Goal: Navigation & Orientation: Find specific page/section

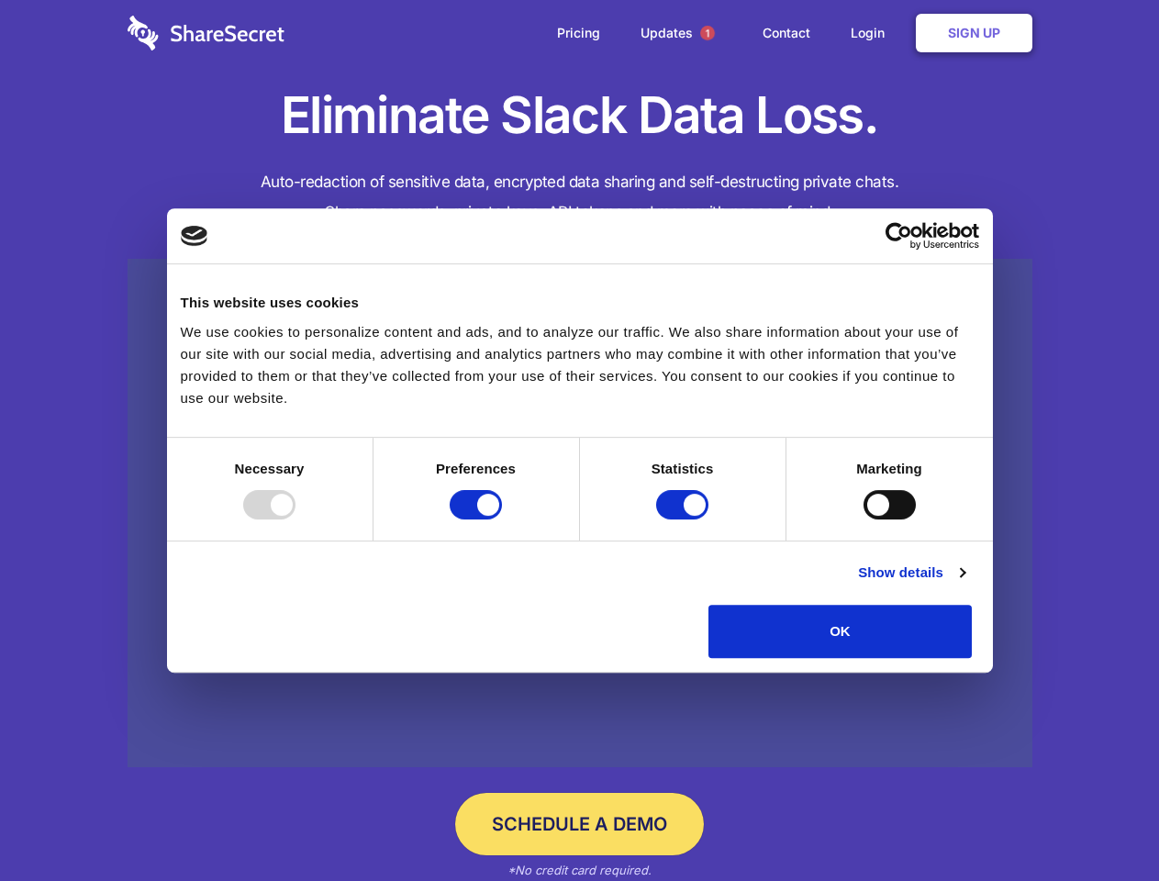
click at [296, 519] on div at bounding box center [269, 504] width 52 height 29
click at [502, 519] on input "Preferences" at bounding box center [476, 504] width 52 height 29
checkbox input "false"
click at [685, 519] on input "Statistics" at bounding box center [682, 504] width 52 height 29
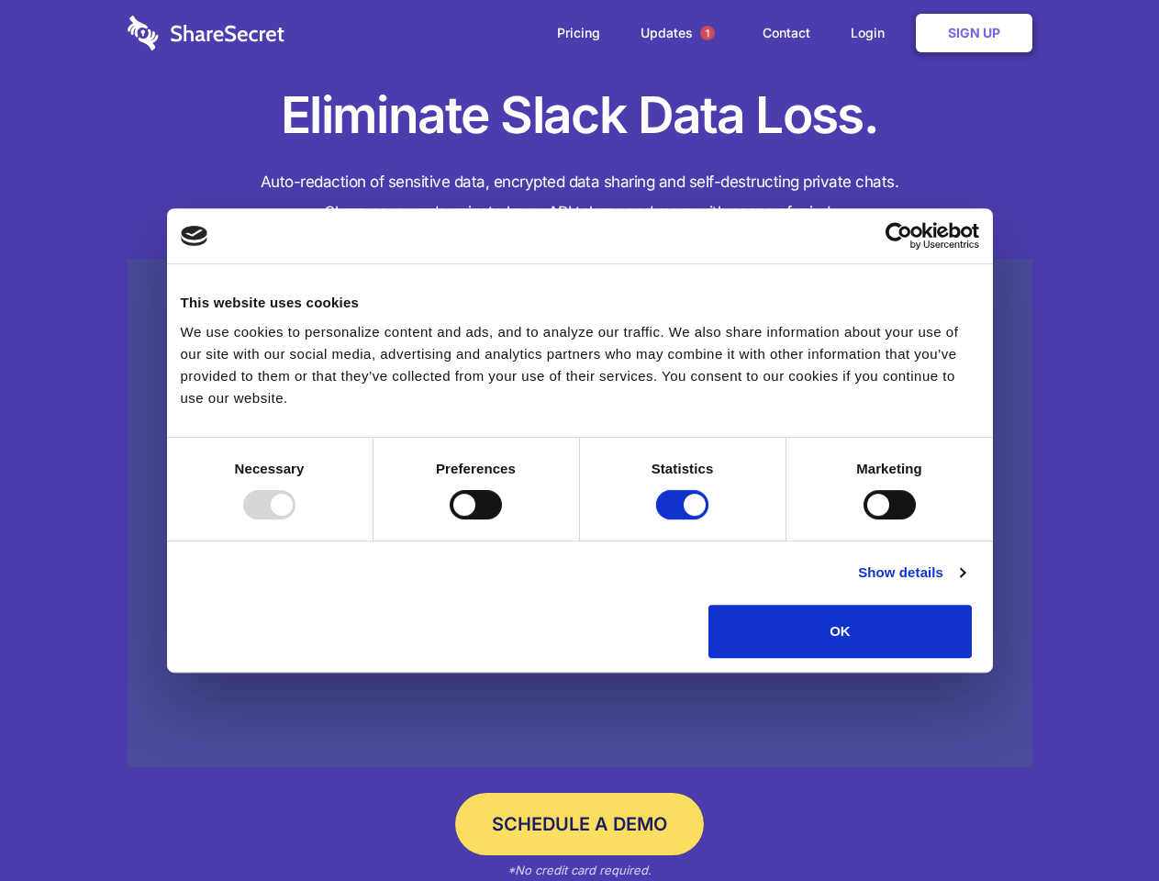
checkbox input "false"
click at [864, 519] on input "Marketing" at bounding box center [890, 504] width 52 height 29
checkbox input "true"
click at [965, 584] on link "Show details" at bounding box center [911, 573] width 106 height 22
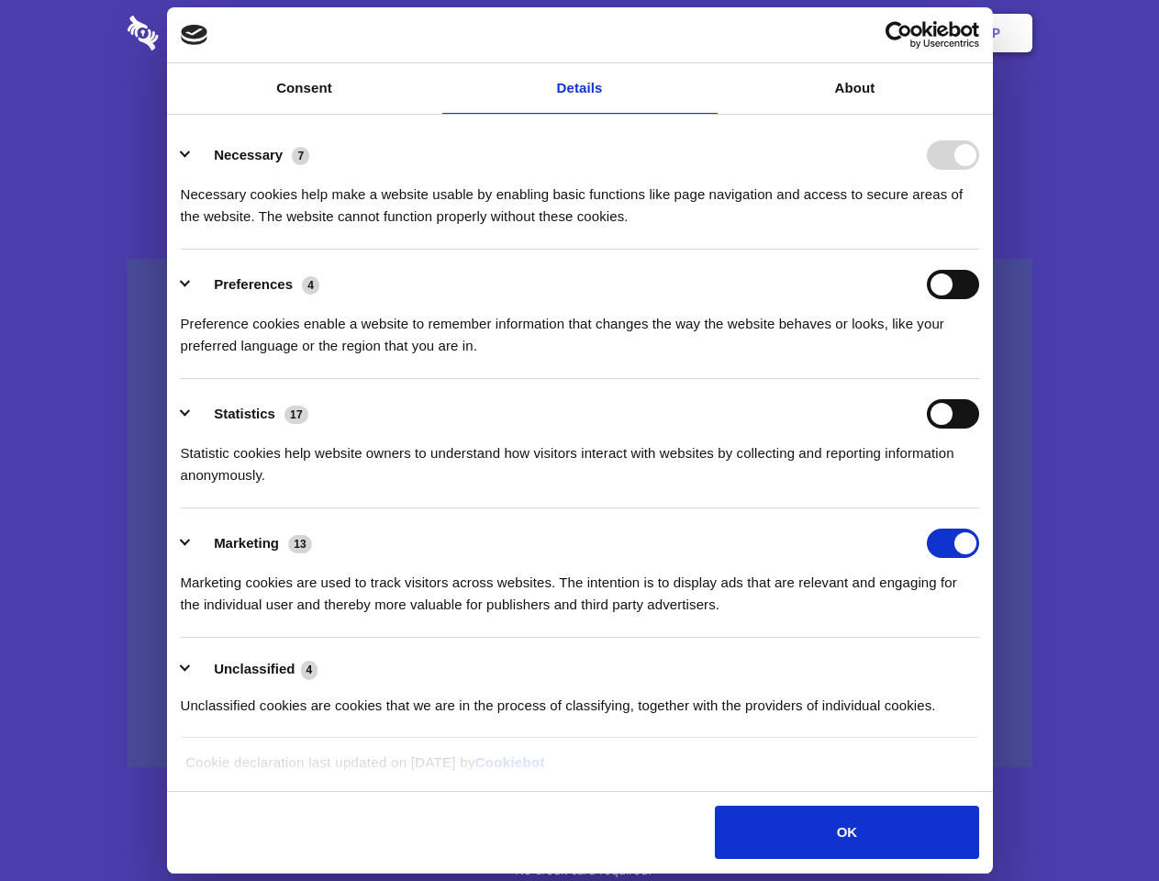
click at [979, 379] on li "Preferences 4 Preference cookies enable a website to remember information that …" at bounding box center [580, 314] width 798 height 129
click at [707, 33] on span "1" at bounding box center [707, 33] width 15 height 15
